Goal: Go to known website: Access a specific website the user already knows

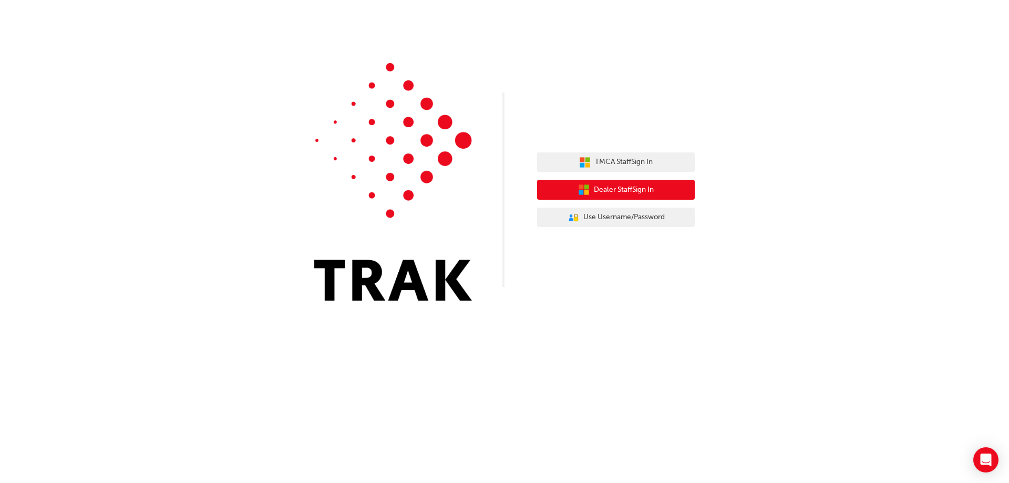
click at [616, 185] on span "Dealer Staff Sign In" at bounding box center [624, 190] width 60 height 12
